Goal: Use online tool/utility: Use online tool/utility

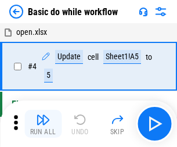
click at [43, 124] on img "button" at bounding box center [43, 120] width 14 height 14
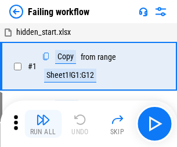
click at [43, 124] on img "button" at bounding box center [43, 120] width 14 height 14
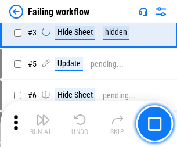
scroll to position [247, 0]
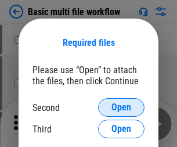
click at [122, 108] on span "Open" at bounding box center [122, 107] width 20 height 9
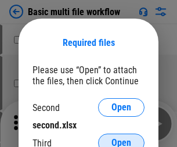
click at [122, 138] on span "Open" at bounding box center [122, 142] width 20 height 9
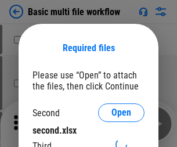
scroll to position [5, 0]
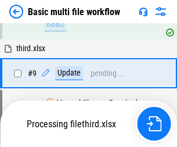
scroll to position [405, 0]
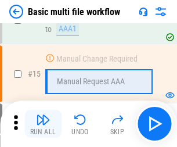
click at [43, 124] on img "button" at bounding box center [43, 120] width 14 height 14
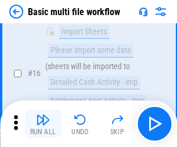
click at [43, 124] on img "button" at bounding box center [43, 120] width 14 height 14
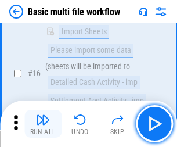
scroll to position [774, 0]
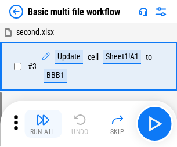
click at [43, 124] on img "button" at bounding box center [43, 120] width 14 height 14
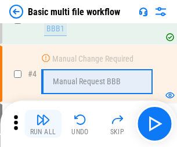
click at [43, 124] on img "button" at bounding box center [43, 120] width 14 height 14
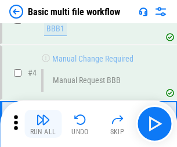
click at [43, 124] on img "button" at bounding box center [43, 120] width 14 height 14
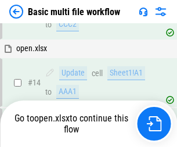
scroll to position [692, 0]
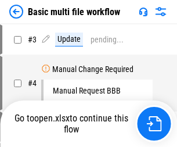
scroll to position [47, 0]
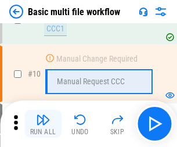
click at [43, 124] on img "button" at bounding box center [43, 120] width 14 height 14
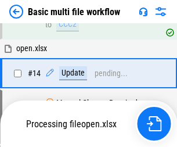
scroll to position [609, 0]
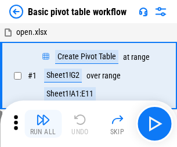
click at [43, 124] on img "button" at bounding box center [43, 120] width 14 height 14
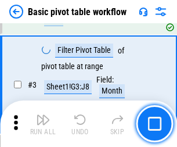
scroll to position [279, 0]
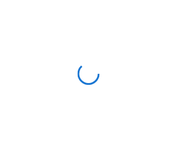
scroll to position [4, 0]
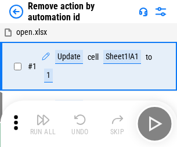
click at [43, 124] on img "button" at bounding box center [43, 120] width 14 height 14
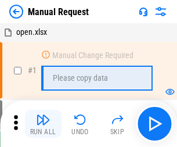
click at [43, 124] on img "button" at bounding box center [43, 120] width 14 height 14
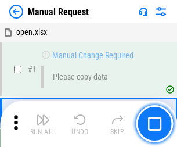
scroll to position [40, 0]
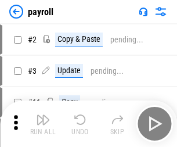
click at [43, 124] on img "button" at bounding box center [43, 120] width 14 height 14
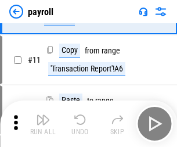
scroll to position [84, 0]
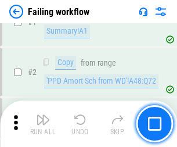
scroll to position [188, 0]
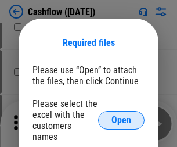
click at [122, 116] on span "Open" at bounding box center [122, 120] width 20 height 9
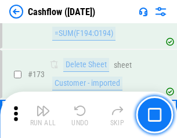
scroll to position [1232, 0]
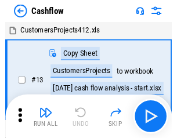
scroll to position [13, 0]
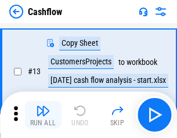
click at [43, 115] on img "button" at bounding box center [43, 111] width 14 height 14
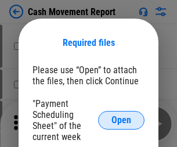
click at [122, 120] on span "Open" at bounding box center [122, 120] width 20 height 9
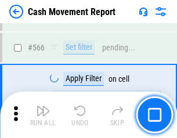
scroll to position [5333, 0]
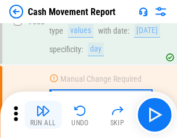
click at [43, 115] on img "button" at bounding box center [43, 111] width 14 height 14
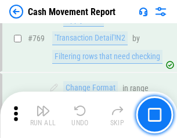
scroll to position [6466, 0]
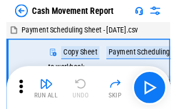
scroll to position [21, 0]
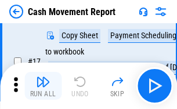
click at [43, 86] on img "button" at bounding box center [43, 82] width 14 height 14
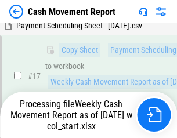
scroll to position [242, 0]
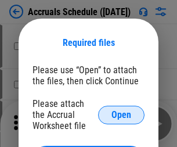
click at [122, 115] on span "Open" at bounding box center [122, 115] width 20 height 9
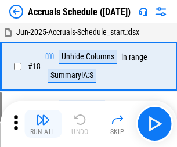
click at [43, 124] on img "button" at bounding box center [43, 120] width 14 height 14
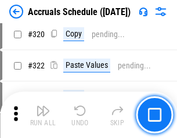
scroll to position [2164, 0]
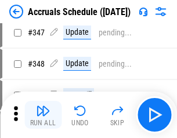
click at [43, 115] on img "button" at bounding box center [43, 111] width 14 height 14
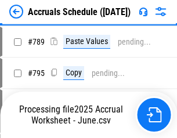
scroll to position [4888, 0]
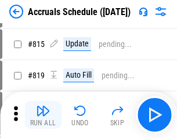
click at [43, 115] on img "button" at bounding box center [43, 111] width 14 height 14
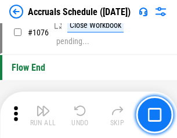
scroll to position [6969, 0]
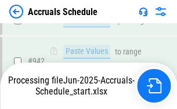
scroll to position [6275, 0]
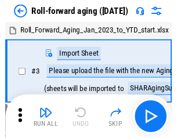
scroll to position [2, 0]
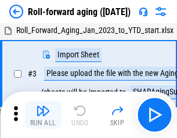
click at [43, 115] on img "button" at bounding box center [43, 111] width 14 height 14
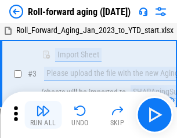
click at [43, 115] on img "button" at bounding box center [43, 111] width 14 height 14
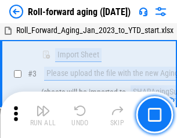
scroll to position [75, 0]
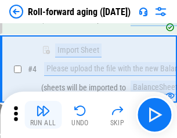
click at [43, 115] on img "button" at bounding box center [43, 111] width 14 height 14
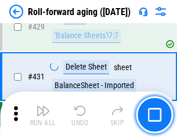
scroll to position [4035, 0]
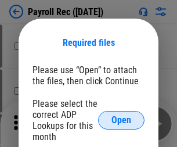
click at [122, 120] on span "Open" at bounding box center [122, 120] width 20 height 9
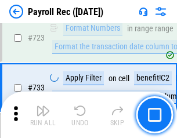
scroll to position [6664, 0]
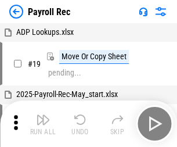
click at [43, 124] on img "button" at bounding box center [43, 120] width 14 height 14
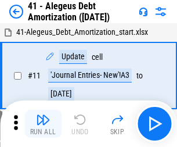
click at [43, 124] on img "button" at bounding box center [43, 120] width 14 height 14
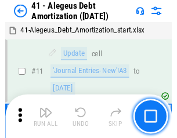
scroll to position [144, 0]
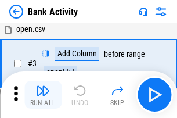
click at [43, 95] on img "button" at bounding box center [43, 91] width 14 height 14
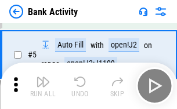
scroll to position [62, 0]
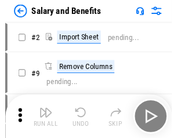
scroll to position [16, 0]
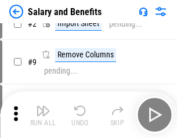
click at [43, 115] on img "button" at bounding box center [43, 111] width 14 height 14
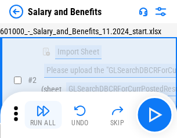
click at [43, 115] on img "button" at bounding box center [43, 111] width 14 height 14
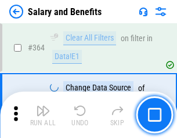
scroll to position [5480, 0]
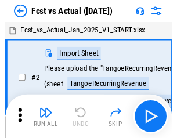
scroll to position [15, 0]
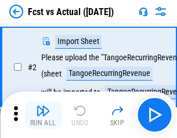
click at [43, 115] on img "button" at bounding box center [43, 111] width 14 height 14
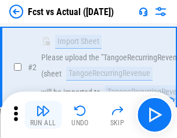
click at [43, 115] on img "button" at bounding box center [43, 111] width 14 height 14
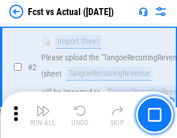
scroll to position [109, 0]
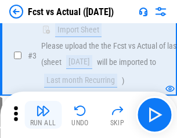
click at [43, 115] on img "button" at bounding box center [43, 111] width 14 height 14
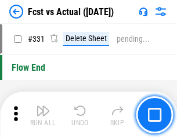
scroll to position [5570, 0]
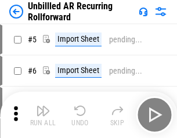
click at [43, 115] on img "button" at bounding box center [43, 111] width 14 height 14
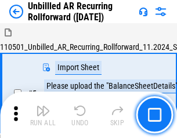
scroll to position [25, 0]
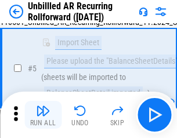
click at [43, 115] on img "button" at bounding box center [43, 111] width 14 height 14
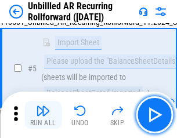
scroll to position [109, 0]
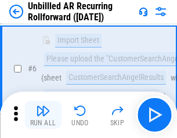
click at [43, 115] on img "button" at bounding box center [43, 111] width 14 height 14
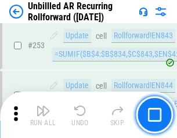
scroll to position [3952, 0]
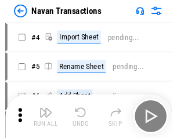
scroll to position [19, 0]
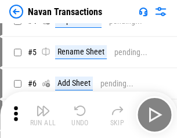
click at [43, 115] on img "button" at bounding box center [43, 111] width 14 height 14
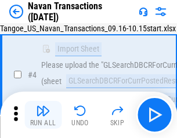
click at [43, 115] on img "button" at bounding box center [43, 111] width 14 height 14
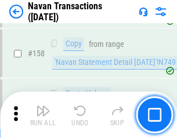
scroll to position [3773, 0]
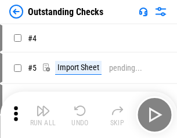
click at [43, 115] on img "button" at bounding box center [43, 111] width 14 height 14
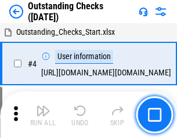
scroll to position [49, 0]
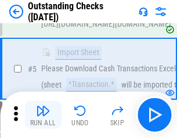
click at [43, 115] on img "button" at bounding box center [43, 111] width 14 height 14
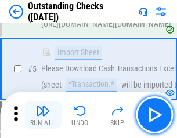
scroll to position [122, 0]
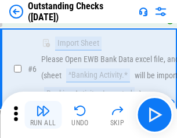
click at [43, 115] on img "button" at bounding box center [43, 111] width 14 height 14
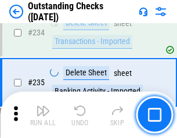
scroll to position [3534, 0]
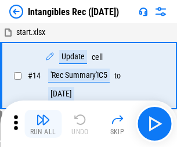
click at [43, 124] on img "button" at bounding box center [43, 120] width 14 height 14
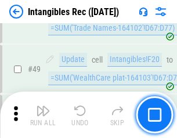
scroll to position [453, 0]
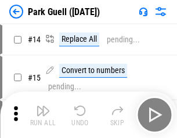
click at [43, 115] on img "button" at bounding box center [43, 111] width 14 height 14
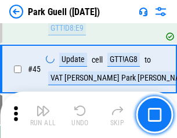
scroll to position [1455, 0]
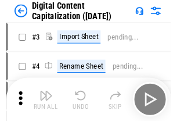
scroll to position [34, 0]
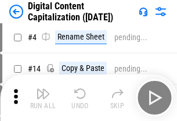
click at [43, 98] on img "button" at bounding box center [43, 94] width 14 height 14
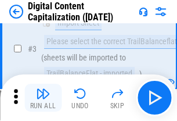
click at [43, 98] on img "button" at bounding box center [43, 94] width 14 height 14
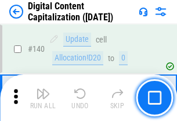
scroll to position [1234, 0]
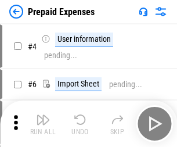
click at [43, 115] on img "button" at bounding box center [43, 120] width 14 height 14
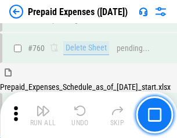
scroll to position [3225, 0]
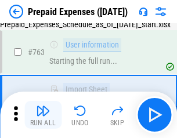
click at [43, 115] on img "button" at bounding box center [43, 111] width 14 height 14
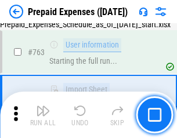
scroll to position [3294, 0]
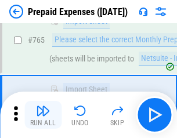
click at [43, 115] on img "button" at bounding box center [43, 111] width 14 height 14
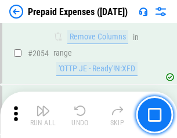
scroll to position [12164, 0]
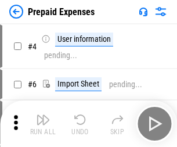
click at [43, 124] on img "button" at bounding box center [43, 120] width 14 height 14
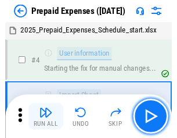
scroll to position [51, 0]
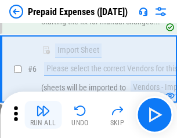
click at [43, 115] on img "button" at bounding box center [43, 111] width 14 height 14
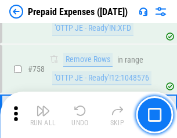
scroll to position [4146, 0]
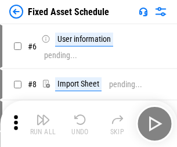
click at [43, 124] on img "button" at bounding box center [43, 120] width 14 height 14
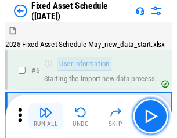
scroll to position [63, 0]
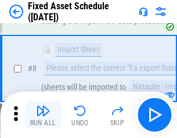
click at [43, 115] on img "button" at bounding box center [43, 111] width 14 height 14
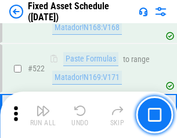
scroll to position [4044, 0]
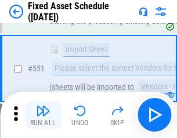
click at [43, 115] on img "button" at bounding box center [43, 111] width 14 height 14
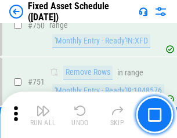
scroll to position [5673, 0]
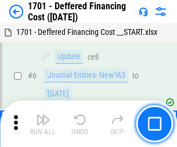
scroll to position [140, 0]
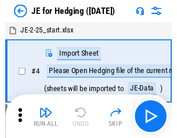
scroll to position [2, 0]
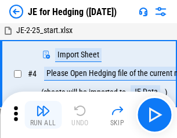
click at [43, 115] on img "button" at bounding box center [43, 111] width 14 height 14
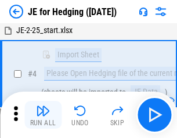
click at [43, 115] on img "button" at bounding box center [43, 111] width 14 height 14
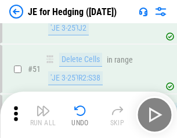
scroll to position [753, 0]
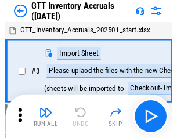
scroll to position [2, 0]
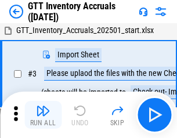
click at [43, 115] on img "button" at bounding box center [43, 111] width 14 height 14
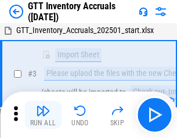
click at [43, 115] on img "button" at bounding box center [43, 111] width 14 height 14
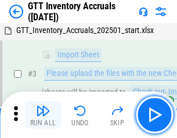
scroll to position [75, 0]
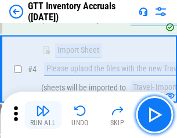
click at [43, 115] on img "button" at bounding box center [43, 111] width 14 height 14
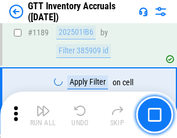
scroll to position [9502, 0]
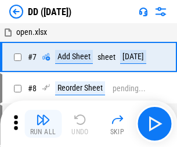
click at [43, 124] on img "button" at bounding box center [43, 120] width 14 height 14
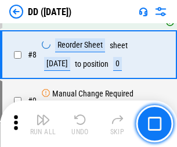
scroll to position [112, 0]
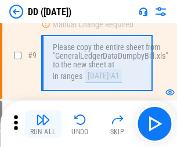
click at [43, 124] on img "button" at bounding box center [43, 120] width 14 height 14
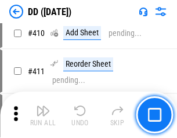
scroll to position [5206, 0]
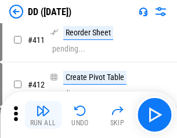
click at [43, 115] on img "button" at bounding box center [43, 111] width 14 height 14
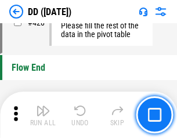
scroll to position [5569, 0]
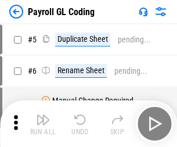
click at [43, 124] on img "button" at bounding box center [43, 120] width 14 height 14
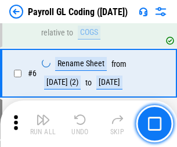
scroll to position [140, 0]
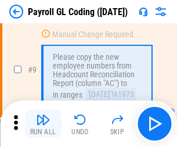
click at [43, 124] on img "button" at bounding box center [43, 120] width 14 height 14
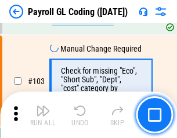
scroll to position [2730, 0]
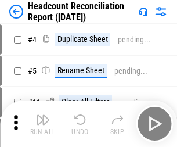
click at [43, 124] on img "button" at bounding box center [43, 120] width 14 height 14
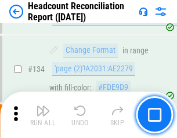
scroll to position [1399, 0]
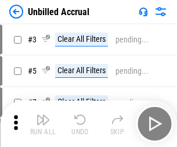
click at [43, 124] on img "button" at bounding box center [43, 120] width 14 height 14
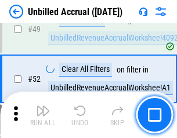
scroll to position [1055, 0]
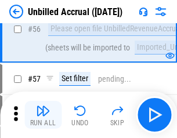
click at [43, 115] on img "button" at bounding box center [43, 111] width 14 height 14
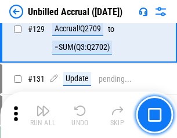
scroll to position [3466, 0]
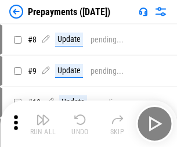
click at [43, 124] on img "button" at bounding box center [43, 120] width 14 height 14
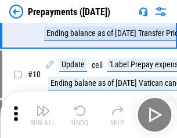
scroll to position [73, 0]
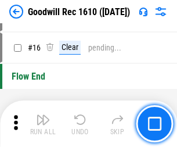
scroll to position [199, 0]
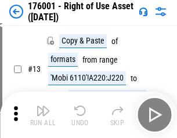
scroll to position [75, 0]
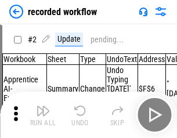
click at [43, 115] on img "button" at bounding box center [43, 111] width 14 height 14
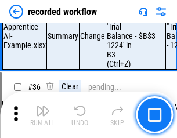
scroll to position [3637, 0]
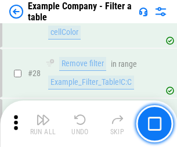
scroll to position [1065, 0]
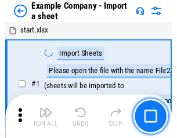
scroll to position [18, 0]
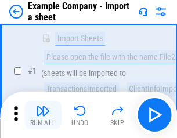
click at [43, 115] on img "button" at bounding box center [43, 111] width 14 height 14
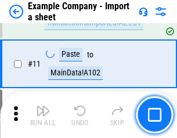
scroll to position [257, 0]
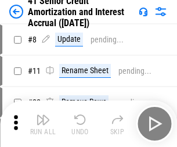
click at [43, 115] on img "button" at bounding box center [43, 120] width 14 height 14
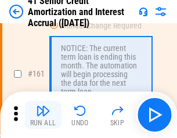
click at [43, 115] on img "button" at bounding box center [43, 111] width 14 height 14
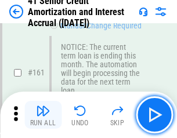
scroll to position [1245, 0]
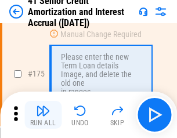
click at [43, 115] on img "button" at bounding box center [43, 111] width 14 height 14
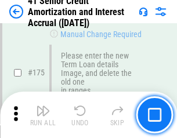
scroll to position [1363, 0]
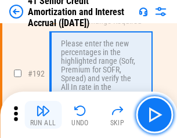
click at [43, 115] on img "button" at bounding box center [43, 111] width 14 height 14
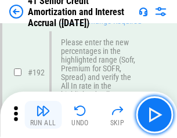
scroll to position [1485, 0]
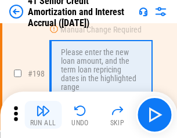
click at [43, 115] on img "button" at bounding box center [43, 111] width 14 height 14
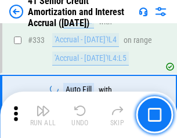
scroll to position [2973, 0]
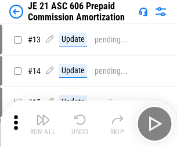
click at [43, 115] on img "button" at bounding box center [43, 120] width 14 height 14
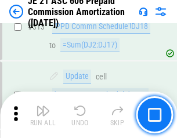
scroll to position [2173, 0]
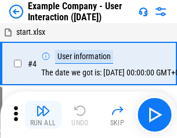
click at [43, 115] on img "button" at bounding box center [43, 111] width 14 height 14
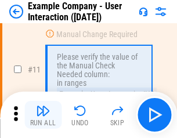
click at [43, 115] on img "button" at bounding box center [43, 111] width 14 height 14
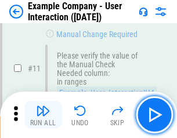
scroll to position [252, 0]
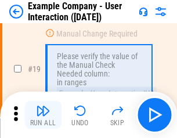
click at [43, 115] on img "button" at bounding box center [43, 111] width 14 height 14
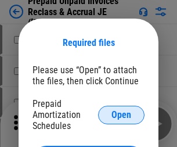
click at [122, 115] on span "Open" at bounding box center [122, 115] width 20 height 9
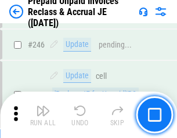
scroll to position [1571, 0]
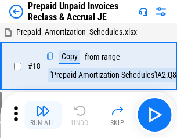
click at [43, 115] on img "button" at bounding box center [43, 111] width 14 height 14
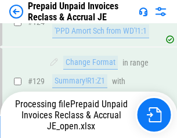
scroll to position [844, 0]
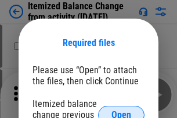
click at [122, 111] on span "Open" at bounding box center [122, 115] width 20 height 9
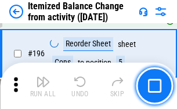
scroll to position [2240, 0]
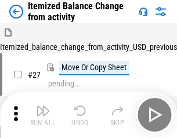
scroll to position [18, 0]
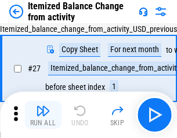
click at [43, 115] on img "button" at bounding box center [43, 111] width 14 height 14
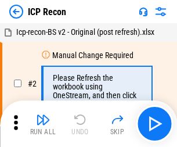
scroll to position [5, 0]
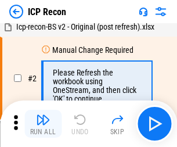
click at [43, 124] on img "button" at bounding box center [43, 120] width 14 height 14
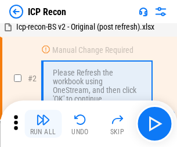
click at [43, 124] on img "button" at bounding box center [43, 120] width 14 height 14
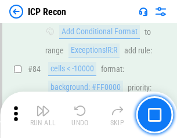
scroll to position [1140, 0]
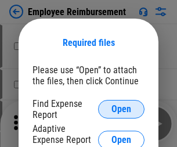
click at [122, 109] on span "Open" at bounding box center [122, 109] width 20 height 9
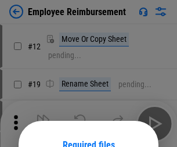
scroll to position [102, 0]
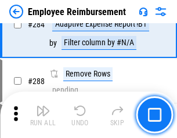
scroll to position [3163, 0]
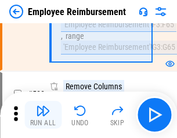
click at [43, 115] on img "button" at bounding box center [43, 111] width 14 height 14
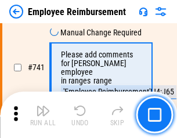
scroll to position [8164, 0]
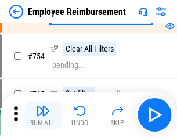
click at [43, 115] on img "button" at bounding box center [43, 111] width 14 height 14
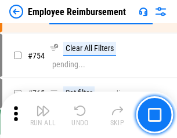
click at [43, 115] on img "button" at bounding box center [43, 111] width 14 height 14
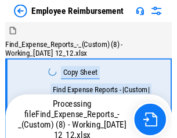
scroll to position [40, 0]
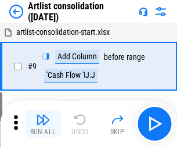
click at [43, 124] on img "button" at bounding box center [43, 120] width 14 height 14
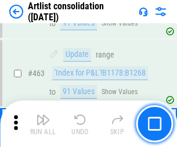
scroll to position [5095, 0]
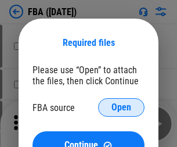
click at [122, 108] on span "Open" at bounding box center [122, 107] width 20 height 9
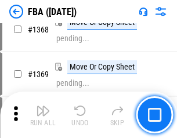
scroll to position [12497, 0]
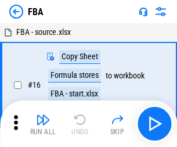
scroll to position [12, 0]
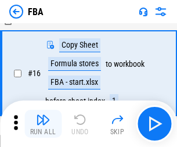
click at [43, 124] on img "button" at bounding box center [43, 120] width 14 height 14
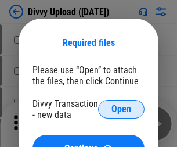
click at [122, 109] on span "Open" at bounding box center [122, 109] width 20 height 9
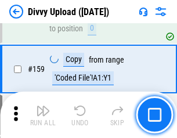
scroll to position [1205, 0]
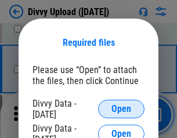
click at [122, 109] on span "Open" at bounding box center [122, 109] width 20 height 9
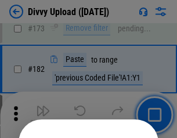
scroll to position [1306, 0]
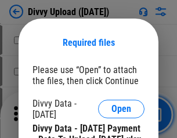
scroll to position [1977, 0]
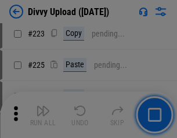
scroll to position [2322, 0]
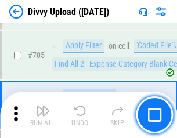
scroll to position [7960, 0]
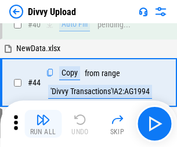
click at [43, 124] on img "button" at bounding box center [43, 120] width 14 height 14
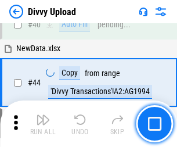
scroll to position [128, 0]
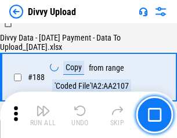
scroll to position [1370, 0]
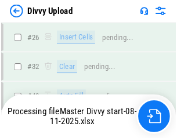
scroll to position [1205, 0]
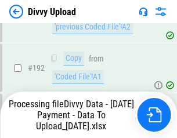
scroll to position [1559, 0]
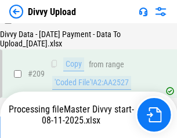
scroll to position [2139, 0]
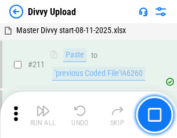
scroll to position [2329, 0]
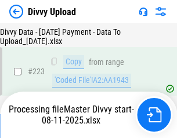
scroll to position [2653, 0]
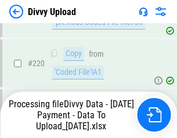
scroll to position [2585, 0]
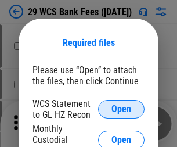
click at [122, 109] on span "Open" at bounding box center [122, 109] width 20 height 9
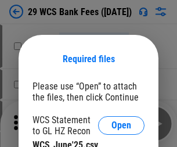
scroll to position [16, 0]
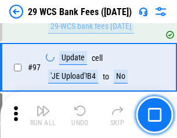
scroll to position [1134, 0]
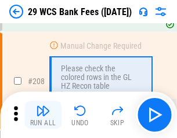
click at [43, 115] on img "button" at bounding box center [43, 111] width 14 height 14
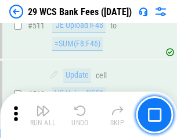
scroll to position [5855, 0]
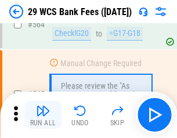
click at [43, 115] on img "button" at bounding box center [43, 111] width 14 height 14
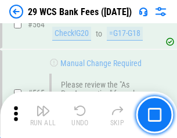
scroll to position [6293, 0]
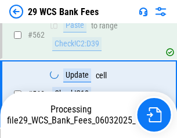
scroll to position [6280, 0]
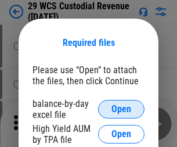
click at [122, 109] on span "Open" at bounding box center [122, 109] width 20 height 9
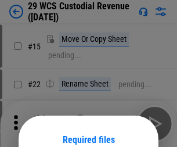
scroll to position [97, 0]
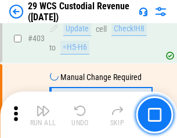
scroll to position [5390, 0]
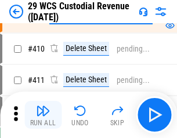
click at [43, 115] on img "button" at bounding box center [43, 111] width 14 height 14
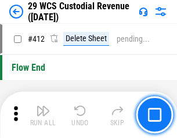
scroll to position [5557, 0]
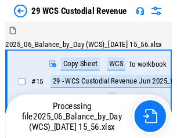
scroll to position [28, 0]
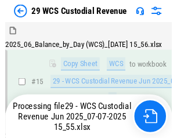
scroll to position [264, 0]
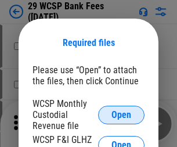
click at [122, 115] on span "Open" at bounding box center [122, 115] width 20 height 9
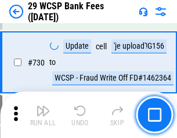
scroll to position [5864, 0]
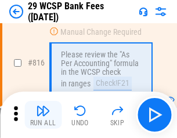
click at [43, 115] on img "button" at bounding box center [43, 111] width 14 height 14
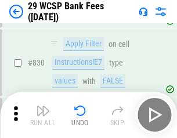
scroll to position [7383, 0]
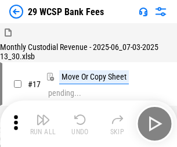
click at [43, 115] on img "button" at bounding box center [43, 120] width 14 height 14
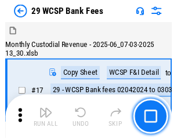
scroll to position [28, 0]
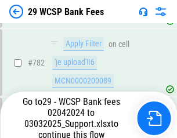
scroll to position [6878, 0]
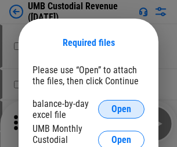
click at [122, 109] on span "Open" at bounding box center [122, 109] width 20 height 9
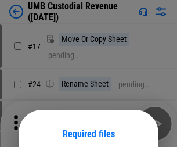
scroll to position [91, 0]
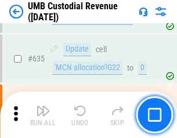
scroll to position [6090, 0]
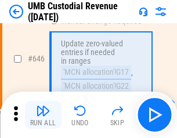
click at [43, 115] on img "button" at bounding box center [43, 111] width 14 height 14
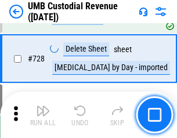
scroll to position [7178, 0]
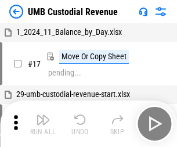
scroll to position [9, 0]
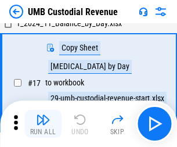
click at [43, 124] on img "button" at bounding box center [43, 120] width 14 height 14
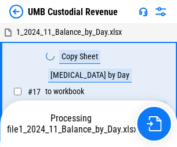
scroll to position [9, 0]
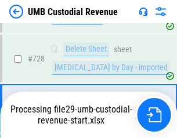
scroll to position [7151, 0]
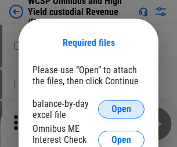
click at [122, 109] on span "Open" at bounding box center [122, 109] width 20 height 9
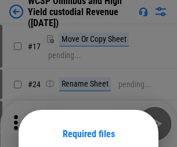
scroll to position [91, 0]
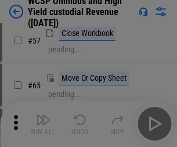
scroll to position [507, 0]
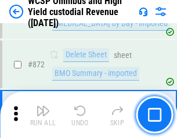
scroll to position [9848, 0]
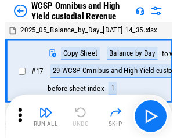
scroll to position [6, 0]
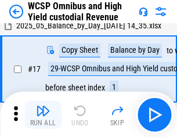
click at [43, 115] on img "button" at bounding box center [43, 111] width 14 height 14
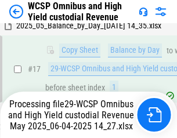
scroll to position [242, 0]
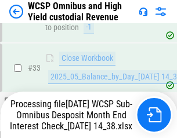
scroll to position [576, 0]
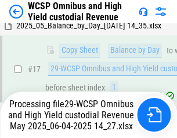
scroll to position [242, 0]
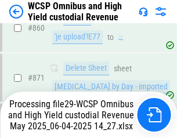
scroll to position [9822, 0]
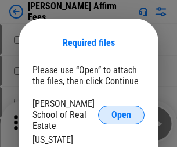
click at [122, 111] on span "Open" at bounding box center [122, 115] width 20 height 9
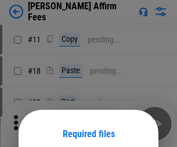
scroll to position [91, 0]
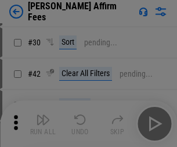
scroll to position [237, 0]
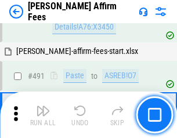
scroll to position [3164, 0]
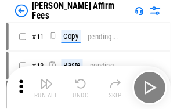
scroll to position [12, 0]
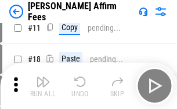
click at [43, 86] on img "button" at bounding box center [43, 82] width 14 height 14
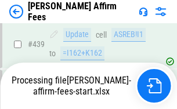
scroll to position [3052, 0]
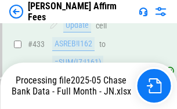
scroll to position [3052, 0]
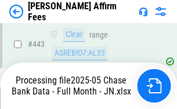
scroll to position [3052, 0]
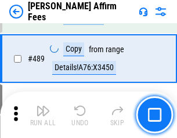
scroll to position [3037, 0]
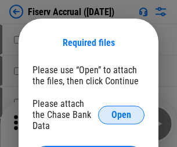
click at [122, 111] on span "Open" at bounding box center [122, 115] width 20 height 9
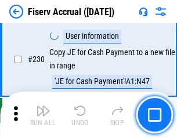
scroll to position [3687, 0]
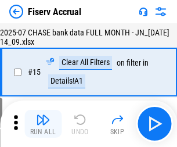
click at [43, 124] on img "button" at bounding box center [43, 120] width 14 height 14
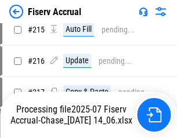
scroll to position [3415, 0]
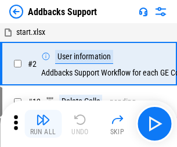
click at [43, 115] on img "button" at bounding box center [43, 120] width 14 height 14
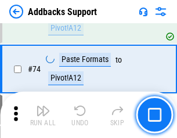
scroll to position [847, 0]
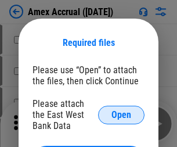
click at [122, 115] on span "Open" at bounding box center [122, 115] width 20 height 9
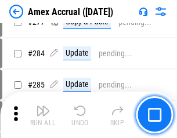
scroll to position [3029, 0]
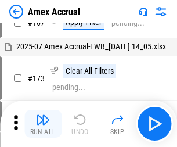
click at [43, 124] on img "button" at bounding box center [43, 120] width 14 height 14
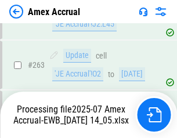
scroll to position [3255, 0]
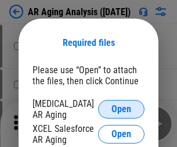
click at [122, 108] on span "Open" at bounding box center [122, 109] width 20 height 9
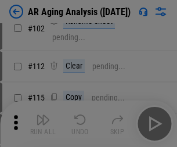
scroll to position [160, 0]
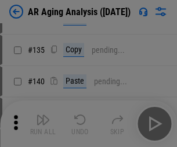
scroll to position [350, 0]
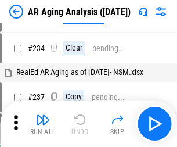
scroll to position [12, 0]
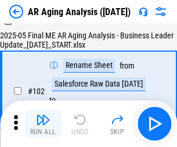
click at [43, 124] on img "button" at bounding box center [43, 120] width 14 height 14
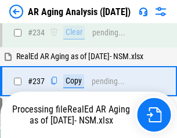
scroll to position [1804, 0]
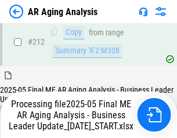
scroll to position [1790, 0]
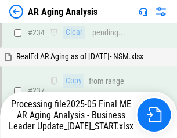
scroll to position [1839, 0]
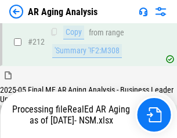
scroll to position [1740, 0]
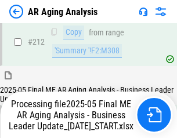
scroll to position [1790, 0]
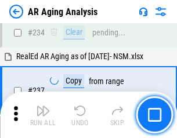
scroll to position [1790, 0]
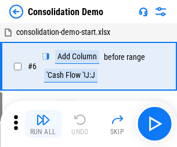
click at [43, 124] on img "button" at bounding box center [43, 120] width 14 height 14
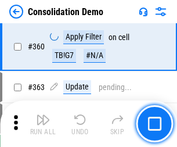
scroll to position [3900, 0]
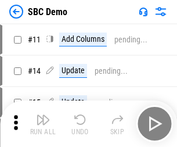
click at [43, 124] on img "button" at bounding box center [43, 120] width 14 height 14
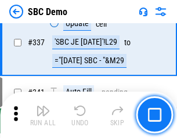
scroll to position [3061, 0]
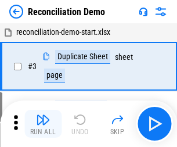
click at [43, 124] on img "button" at bounding box center [43, 120] width 14 height 14
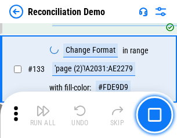
scroll to position [1382, 0]
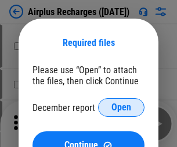
click at [122, 108] on span "Open" at bounding box center [122, 107] width 20 height 9
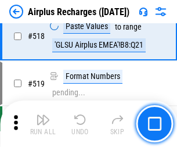
scroll to position [5007, 0]
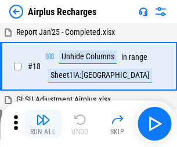
click at [43, 124] on img "button" at bounding box center [43, 120] width 14 height 14
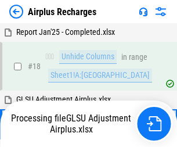
scroll to position [51, 0]
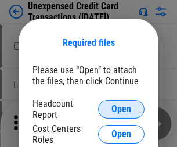
click at [122, 109] on span "Open" at bounding box center [122, 109] width 20 height 9
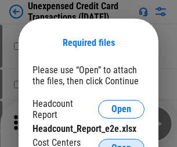
click at [122, 144] on span "Open" at bounding box center [122, 148] width 20 height 9
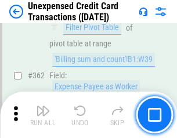
scroll to position [2992, 0]
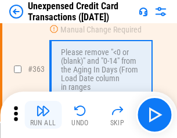
click at [43, 115] on img "button" at bounding box center [43, 111] width 14 height 14
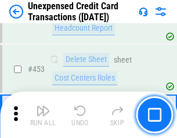
scroll to position [3969, 0]
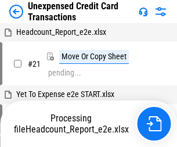
scroll to position [18, 0]
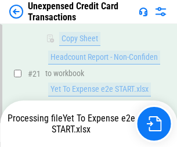
scroll to position [189, 0]
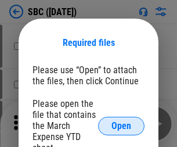
click at [122, 126] on span "Open" at bounding box center [122, 126] width 20 height 9
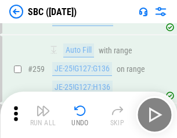
scroll to position [2274, 0]
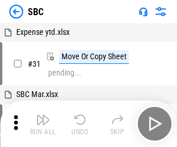
scroll to position [12, 0]
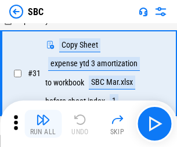
click at [43, 124] on img "button" at bounding box center [43, 120] width 14 height 14
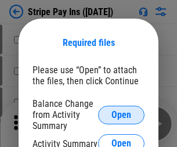
click at [122, 115] on span "Open" at bounding box center [122, 115] width 20 height 9
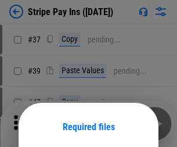
scroll to position [84, 0]
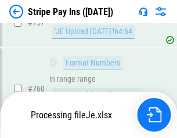
scroll to position [6127, 0]
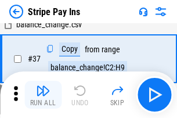
click at [43, 95] on img "button" at bounding box center [43, 91] width 14 height 14
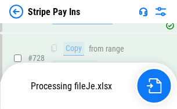
scroll to position [6102, 0]
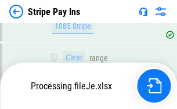
scroll to position [6102, 0]
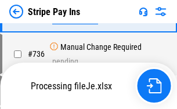
scroll to position [6102, 0]
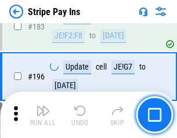
scroll to position [1575, 0]
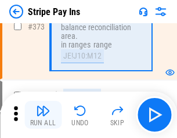
click at [43, 115] on img "button" at bounding box center [43, 111] width 14 height 14
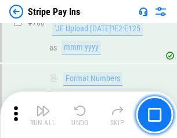
scroll to position [6087, 0]
